Goal: Task Accomplishment & Management: Use online tool/utility

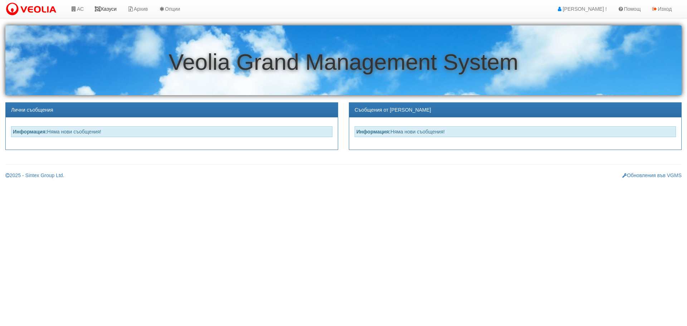
click at [112, 10] on link "Казуси" at bounding box center [105, 9] width 33 height 18
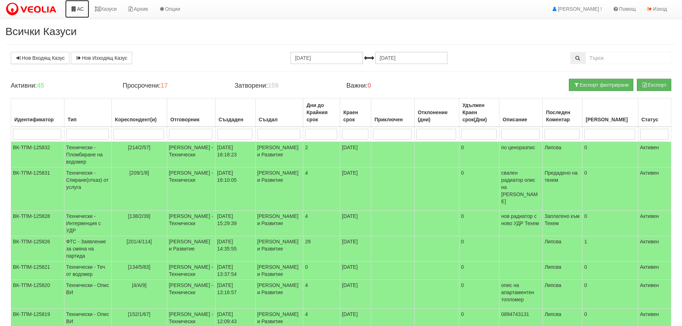
click at [83, 7] on link "АС" at bounding box center [77, 9] width 24 height 18
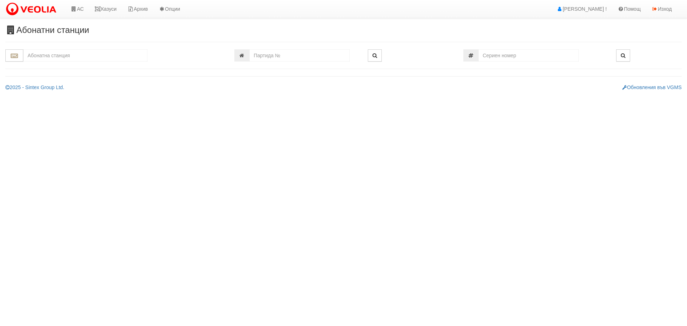
click at [72, 57] on input "text" at bounding box center [85, 55] width 124 height 12
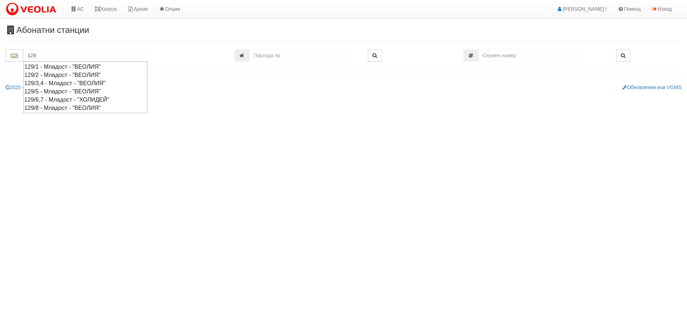
click at [54, 74] on div "129/2 - Младост - "ВЕОЛИЯ"" at bounding box center [85, 75] width 122 height 8
type input "129/2 - Младост - "ВЕОЛИЯ""
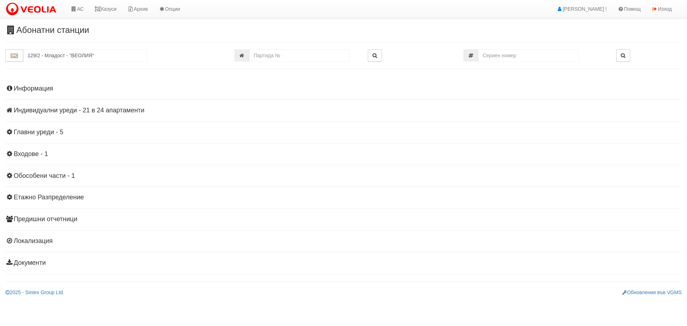
click at [67, 108] on h4 "Индивидуални уреди - 21 в 24 апартаменти" at bounding box center [343, 110] width 677 height 7
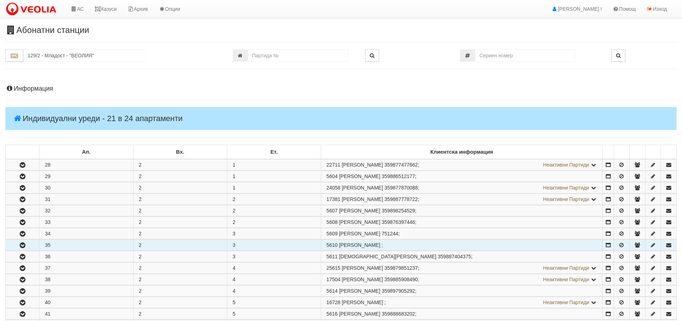
click at [22, 245] on icon "button" at bounding box center [22, 245] width 9 height 5
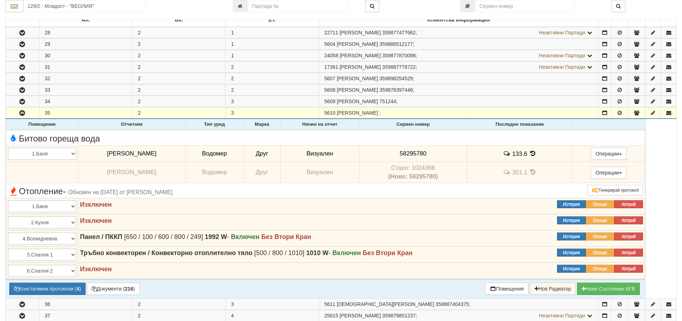
scroll to position [143, 0]
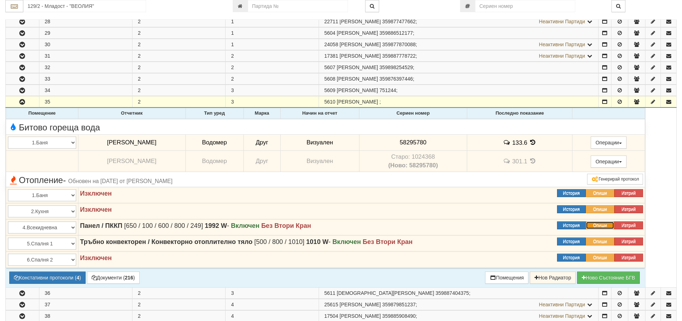
click at [602, 226] on button "Опиши" at bounding box center [600, 225] width 29 height 8
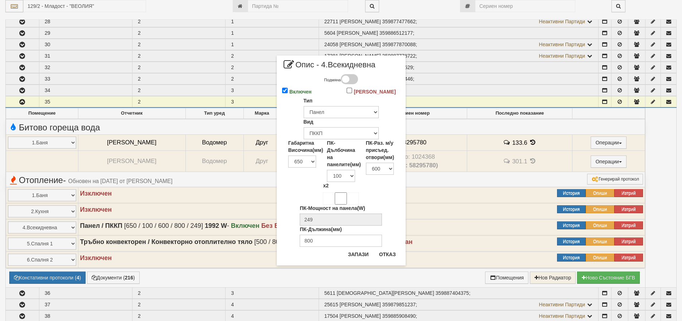
click at [285, 141] on div "Габаритна Височина(мм) Избери 200 300 350 400 450 500 550 600 650 700 900" at bounding box center [302, 153] width 39 height 28
click at [284, 89] on input "Включен" at bounding box center [285, 90] width 6 height 6
checkbox input "false"
click at [354, 253] on button "Запази" at bounding box center [358, 253] width 29 height 11
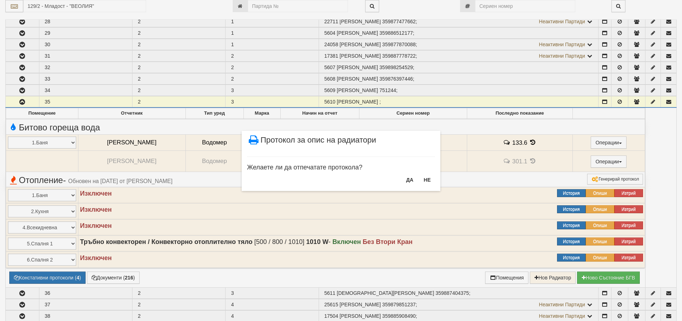
click at [599, 240] on div "× Протокол за опис на радиатори Желаете ли да отпечатате протокола? ДА НЕ" at bounding box center [341, 160] width 682 height 321
click at [426, 178] on button "НЕ" at bounding box center [427, 179] width 15 height 11
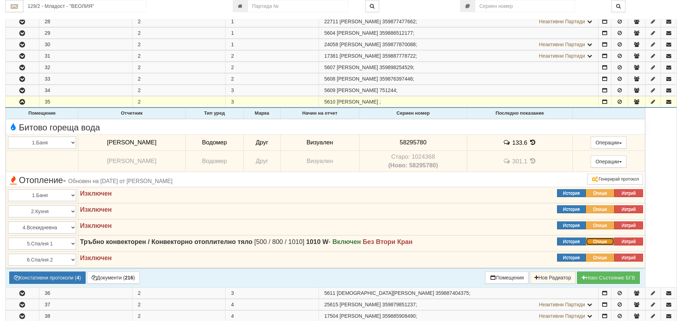
click at [602, 239] on button "Опиши" at bounding box center [600, 241] width 29 height 8
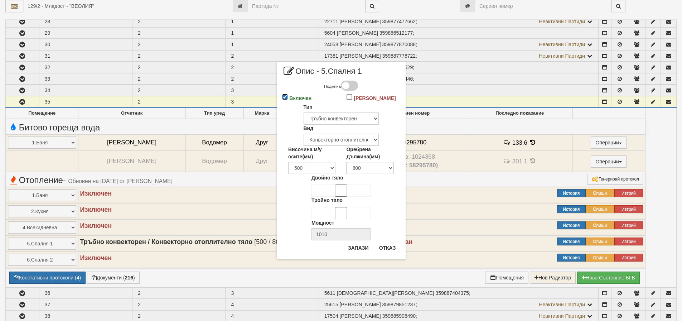
click at [284, 96] on input "Включен" at bounding box center [285, 97] width 6 height 6
checkbox input "false"
click at [355, 244] on button "Запази" at bounding box center [358, 247] width 29 height 11
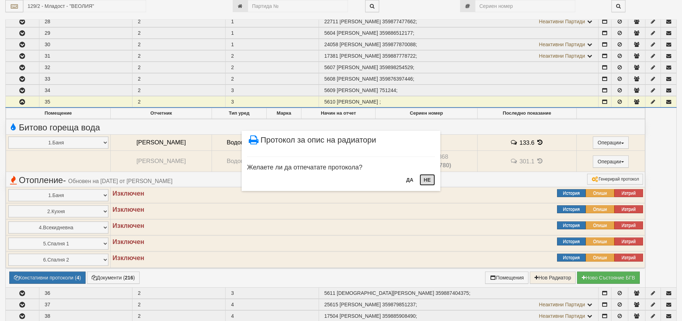
click at [425, 179] on button "НЕ" at bounding box center [427, 179] width 15 height 11
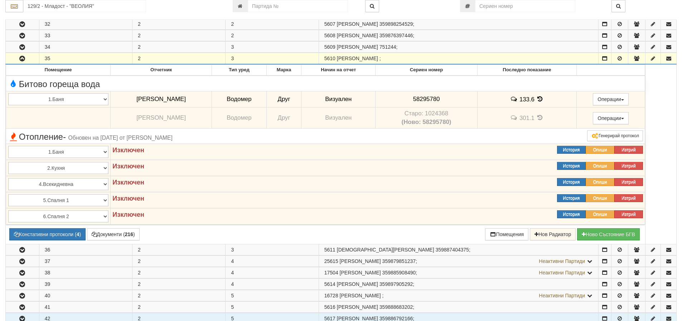
scroll to position [107, 0]
